Goal: Information Seeking & Learning: Check status

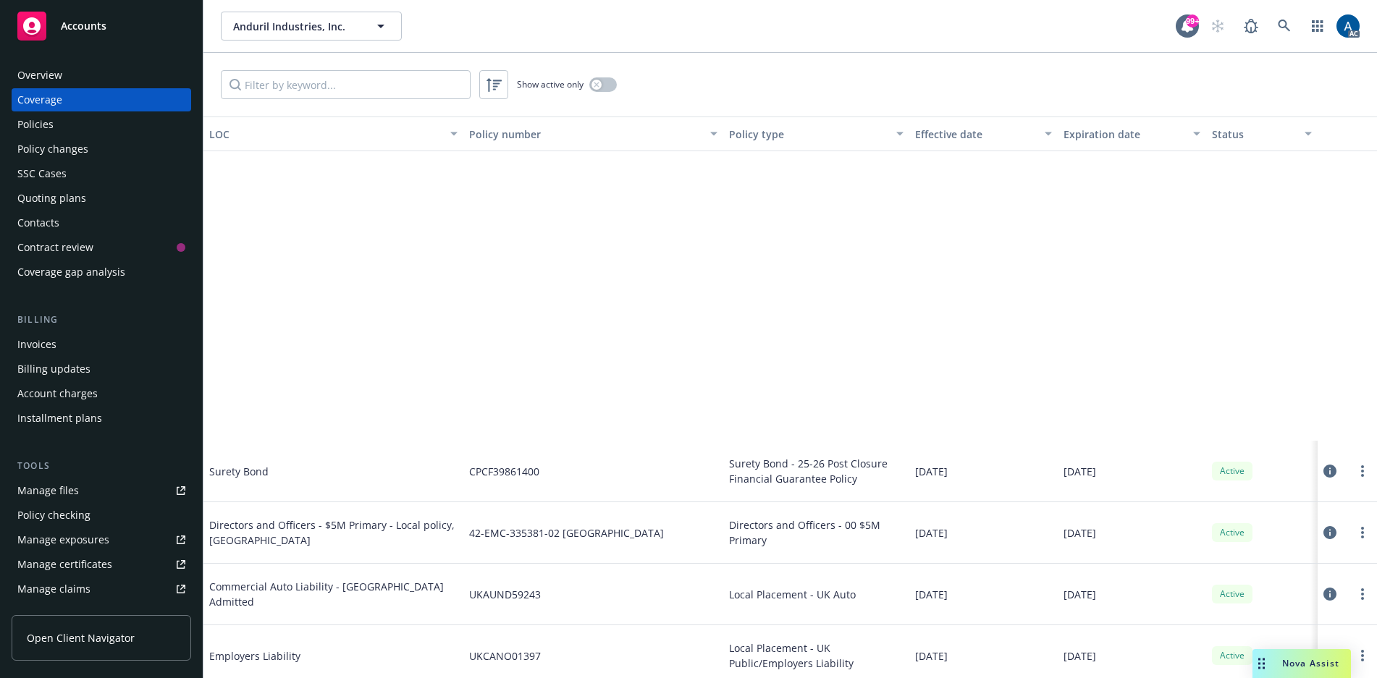
scroll to position [362, 0]
